Goal: Communication & Community: Share content

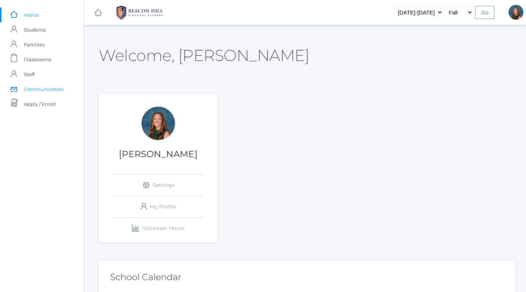
click at [55, 87] on span "Communication" at bounding box center [44, 89] width 40 height 15
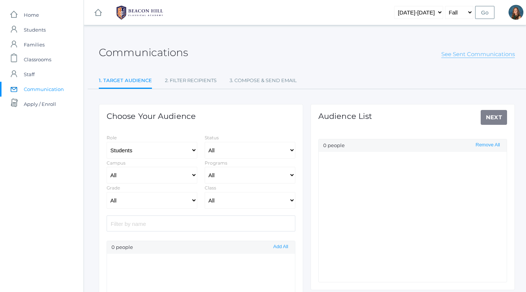
select select "Enrolled"
click at [456, 55] on link "See Sent Communications" at bounding box center [478, 54] width 74 height 7
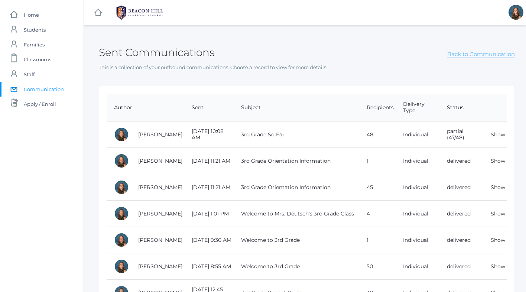
click at [456, 55] on link "Back to Communication" at bounding box center [481, 54] width 68 height 7
select select "Enrolled"
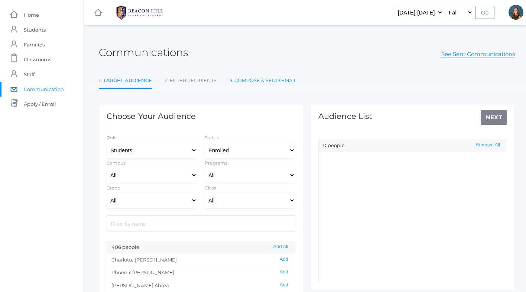
click at [269, 80] on link "3. Compose & Send Email" at bounding box center [263, 80] width 67 height 15
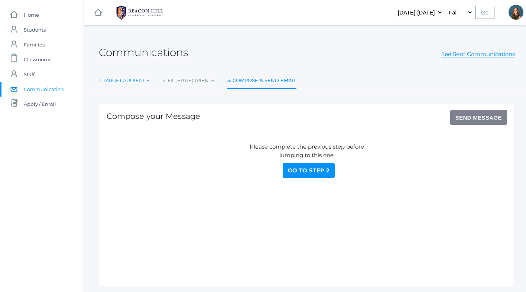
click at [139, 81] on link "1. Target Audience" at bounding box center [124, 80] width 51 height 15
select select "Enrolled"
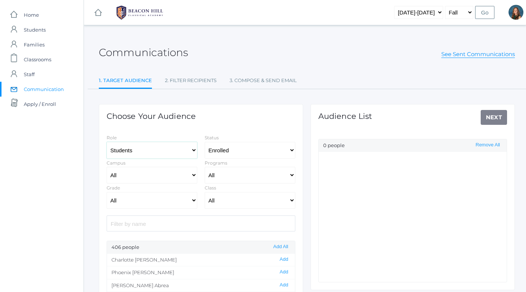
click at [141, 151] on select "Students Staff" at bounding box center [152, 150] width 91 height 17
select select "1"
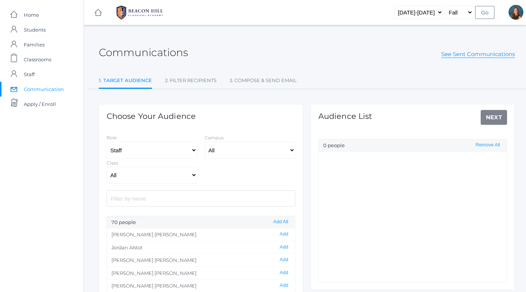
click at [128, 200] on input "search" at bounding box center [201, 198] width 189 height 16
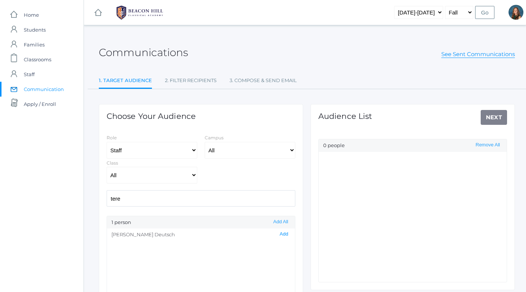
click at [286, 233] on button "Add" at bounding box center [283, 234] width 13 height 6
click at [123, 198] on input "tere" at bounding box center [201, 198] width 189 height 16
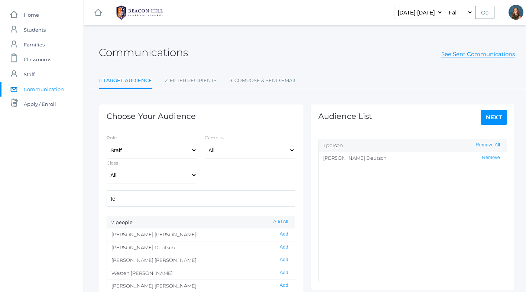
type input "t"
click at [142, 176] on select "All 01LA - First Grade [PERSON_NAME] 01LA - First Grade [PERSON_NAME] 02LA - Se…" at bounding box center [152, 175] width 91 height 17
select select "2078"
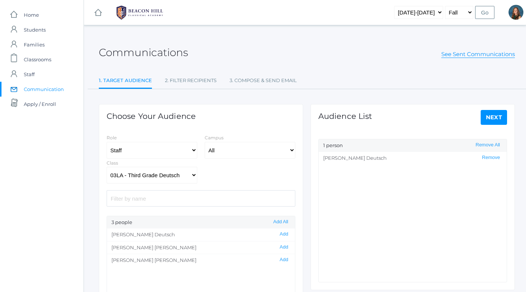
click at [219, 174] on div "Role Students Staff Campus All [GEOGRAPHIC_DATA] Class All 01LA - First Grade […" at bounding box center [201, 158] width 196 height 50
click at [166, 148] on select "Students Staff" at bounding box center [152, 150] width 91 height 17
select select "3"
select select
select select "Enrolled"
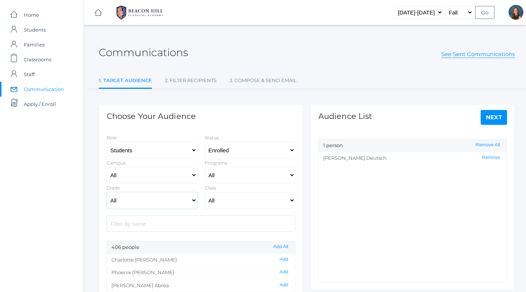
click at [147, 201] on select "All Grammar - Kindergarten - 1st Grade - 2nd Grade - 3rd Grade - 4th Grade - 5t…" at bounding box center [152, 200] width 91 height 17
select select "3"
click at [224, 199] on select "All 01LA - First Grade [PERSON_NAME] 01LA - First Grade [PERSON_NAME] 02LA - Se…" at bounding box center [250, 200] width 91 height 17
select select "2078"
click at [282, 247] on button "Add All" at bounding box center [280, 247] width 19 height 6
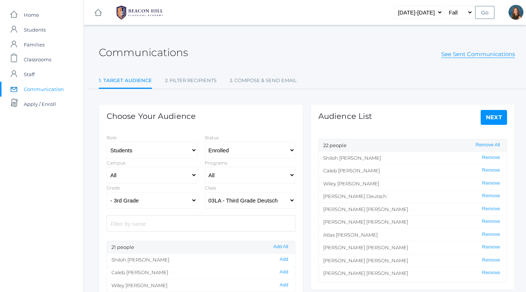
click at [489, 118] on link "Next" at bounding box center [494, 117] width 27 height 15
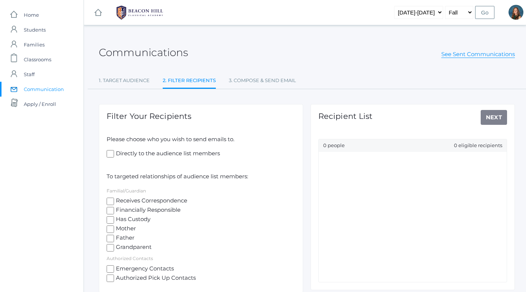
click at [110, 153] on input "Directly to the audience list members" at bounding box center [110, 153] width 7 height 7
checkbox input "true"
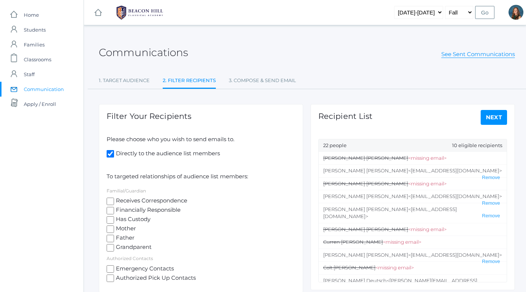
click at [110, 201] on input "Receives Correspondence" at bounding box center [110, 201] width 7 height 7
checkbox input "true"
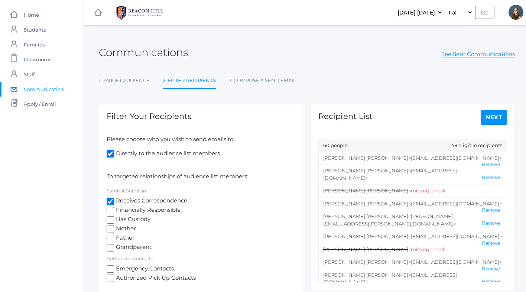
click at [492, 114] on link "Next" at bounding box center [494, 117] width 27 height 15
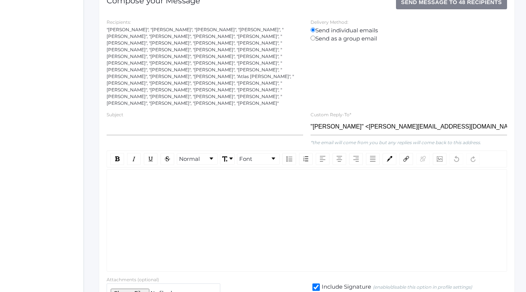
scroll to position [116, 0]
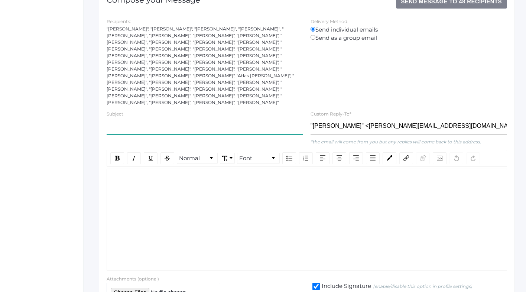
click at [155, 118] on input "text" at bounding box center [205, 126] width 196 height 17
type input "October in 3rd Grade"
click at [141, 177] on div "rdw-wrapper" at bounding box center [307, 220] width 400 height 102
click at [148, 206] on div "rdw-wrapper" at bounding box center [307, 220] width 400 height 102
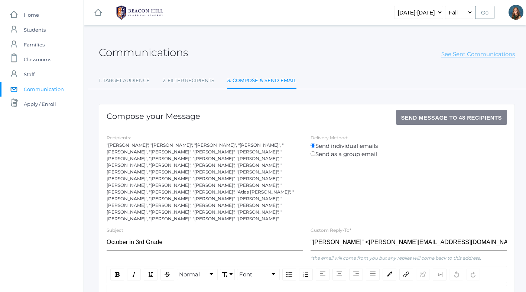
click at [459, 56] on link "See Sent Communications" at bounding box center [478, 54] width 74 height 7
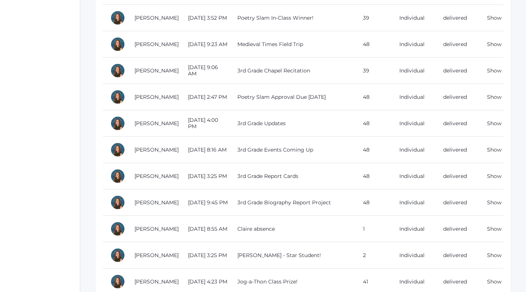
scroll to position [0, 4]
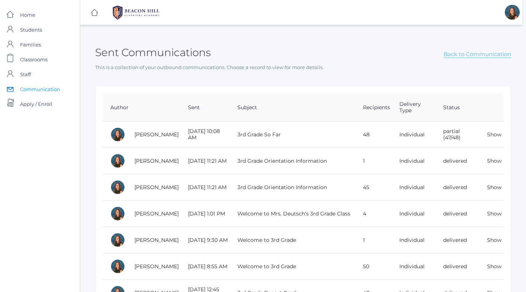
click at [455, 55] on link "Back to Communication" at bounding box center [477, 54] width 68 height 7
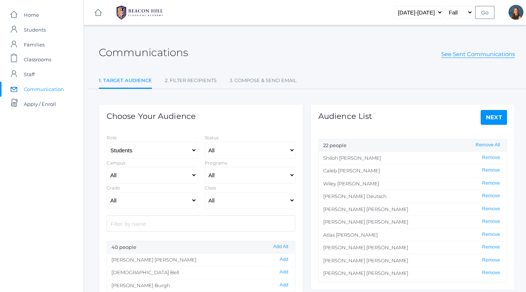
select select "Enrolled"
select select "3"
click at [244, 81] on link "3. Compose & Send Email" at bounding box center [263, 80] width 67 height 15
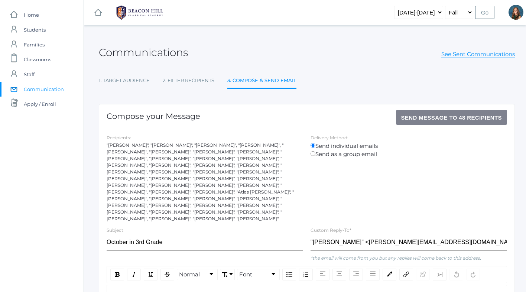
scroll to position [150, 0]
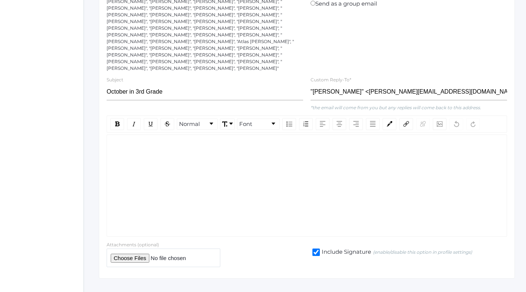
click at [137, 141] on div "rdw-wrapper" at bounding box center [307, 185] width 400 height 102
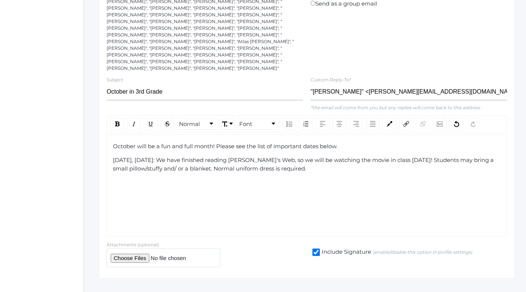
click at [381, 156] on span "[DATE], [DATE]: We have finished reading [PERSON_NAME]'s Web, so we will be wat…" at bounding box center [304, 164] width 382 height 16
drag, startPoint x: 113, startPoint y: 146, endPoint x: 165, endPoint y: 147, distance: 52.4
click at [165, 156] on span "[DATE], [DATE]: We have finished reading Charlotte's Web, so we will be watchin…" at bounding box center [303, 164] width 381 height 16
click at [118, 121] on img "rdw-inline-control" at bounding box center [117, 123] width 4 height 5
click at [114, 156] on span "[DATE], [DATE]" at bounding box center [134, 159] width 42 height 7
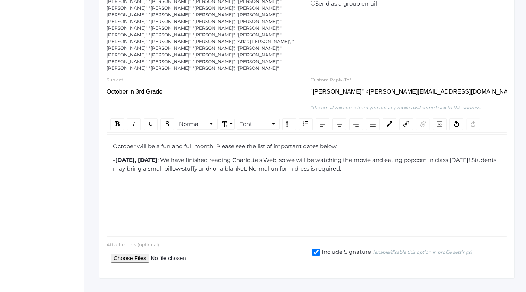
click at [380, 156] on div "-[DATE], [DATE] : We have finished reading [PERSON_NAME]'s Web, so we will be w…" at bounding box center [307, 164] width 388 height 17
click at [117, 121] on img "rdw-inline-control" at bounding box center [117, 123] width 4 height 5
click at [120, 118] on div "rdw-inline-control" at bounding box center [117, 124] width 14 height 12
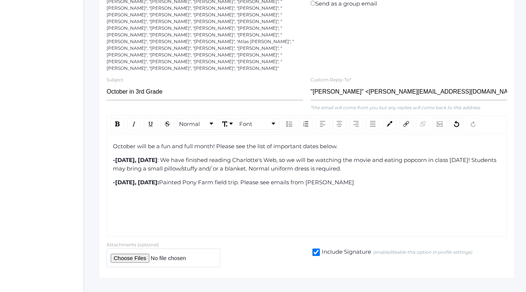
click at [320, 179] on span "Painted Pony Farm field trip. Please see emails from [PERSON_NAME]" at bounding box center [256, 182] width 195 height 7
click at [425, 178] on div "-[DATE], [DATE]: Painted Pony Farm field trip. Please see emails that were sent…" at bounding box center [307, 182] width 388 height 9
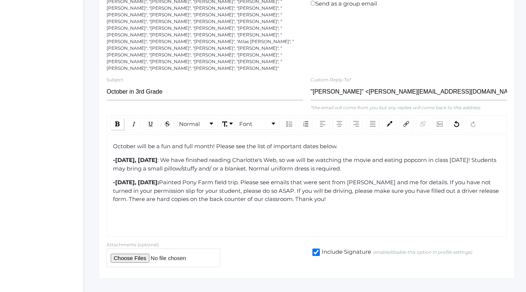
click at [115, 118] on div "rdw-inline-control" at bounding box center [117, 124] width 14 height 12
click at [116, 121] on img "rdw-inline-control" at bounding box center [117, 123] width 4 height 5
click at [119, 121] on img "rdw-inline-control" at bounding box center [117, 123] width 4 height 5
click at [133, 121] on img "rdw-inline-control" at bounding box center [134, 124] width 6 height 6
click at [136, 121] on img "rdw-inline-control" at bounding box center [134, 124] width 6 height 6
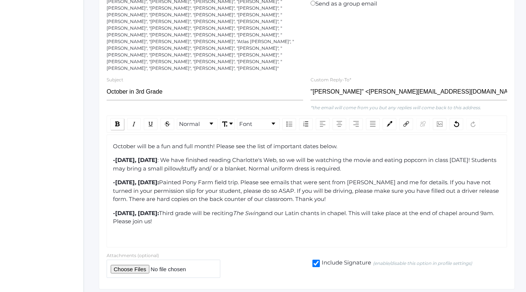
click at [118, 121] on img "rdw-inline-control" at bounding box center [117, 123] width 4 height 5
click at [148, 232] on span "-[DATE], 14th" at bounding box center [131, 235] width 37 height 7
click at [166, 231] on div "-[DATE] 14th" at bounding box center [307, 235] width 388 height 9
click at [153, 232] on span "-[DATE] 14th, [DATE]/[DATE]" at bounding box center [153, 235] width 80 height 7
click at [226, 231] on div "-[DATE]/14th, [DATE]/[DATE]" at bounding box center [307, 235] width 388 height 9
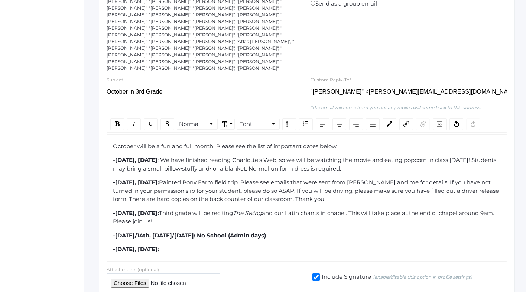
click at [117, 121] on img "rdw-inline-control" at bounding box center [117, 123] width 4 height 5
